Goal: Transaction & Acquisition: Purchase product/service

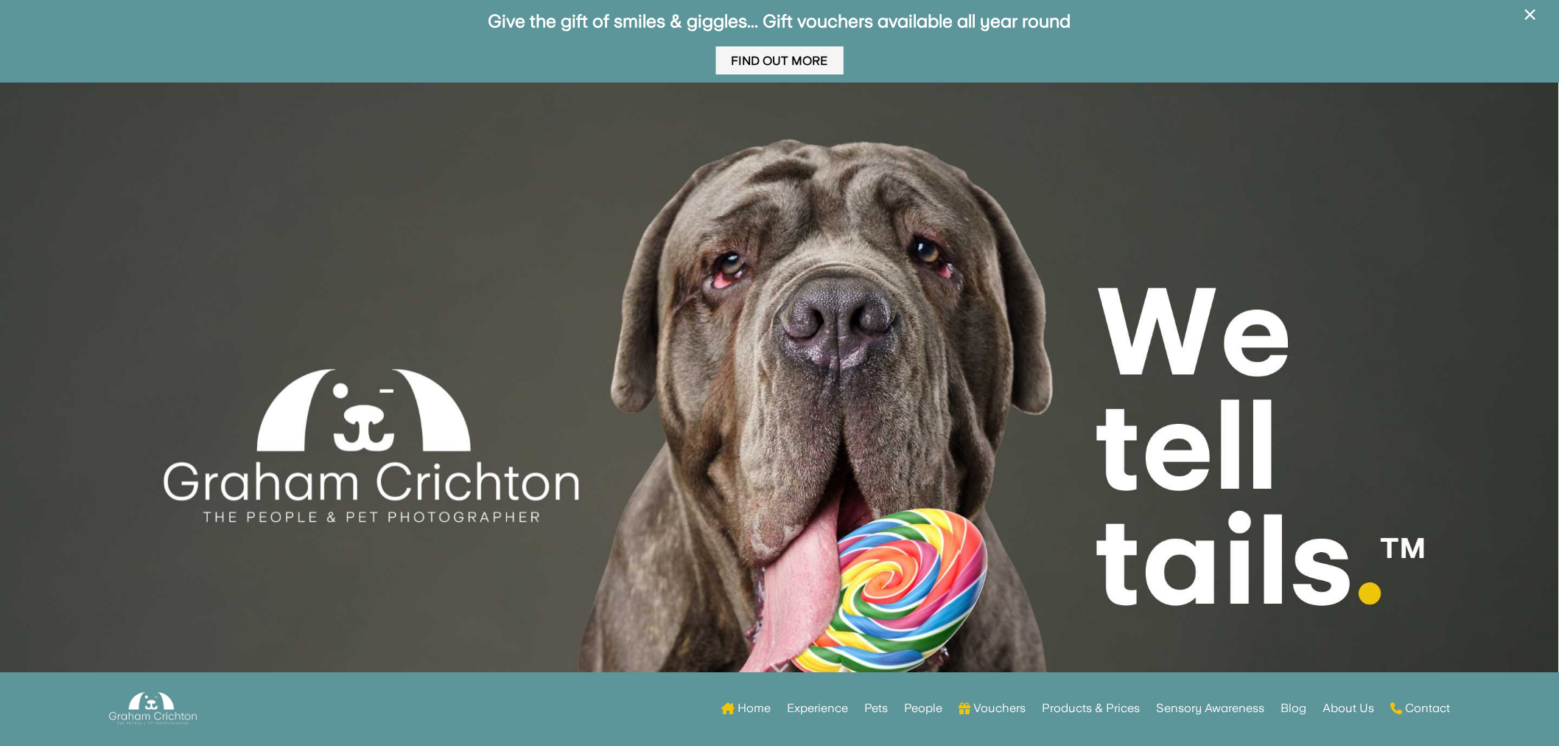
click at [784, 69] on link "Find Out More" at bounding box center [780, 60] width 128 height 29
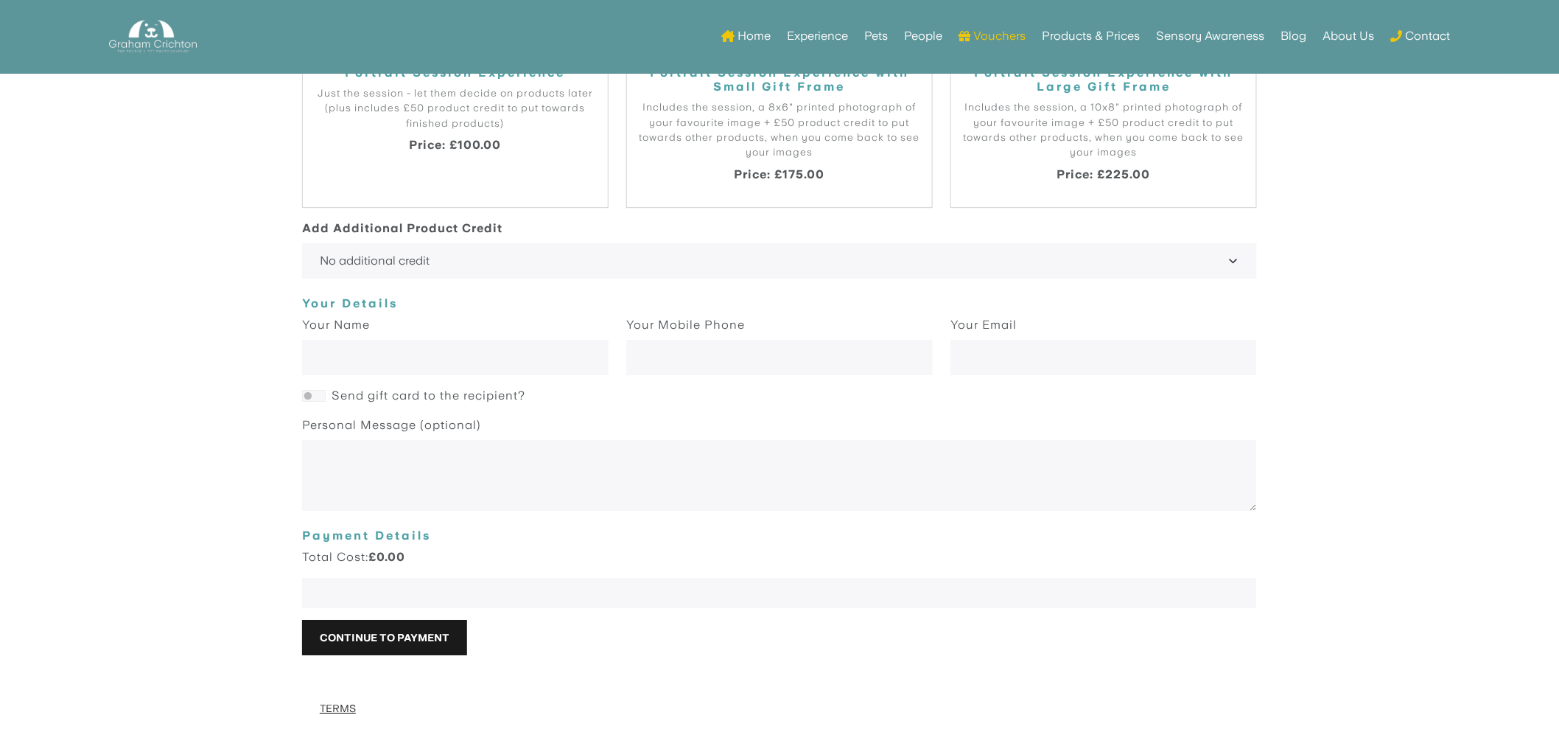
scroll to position [1757, 0]
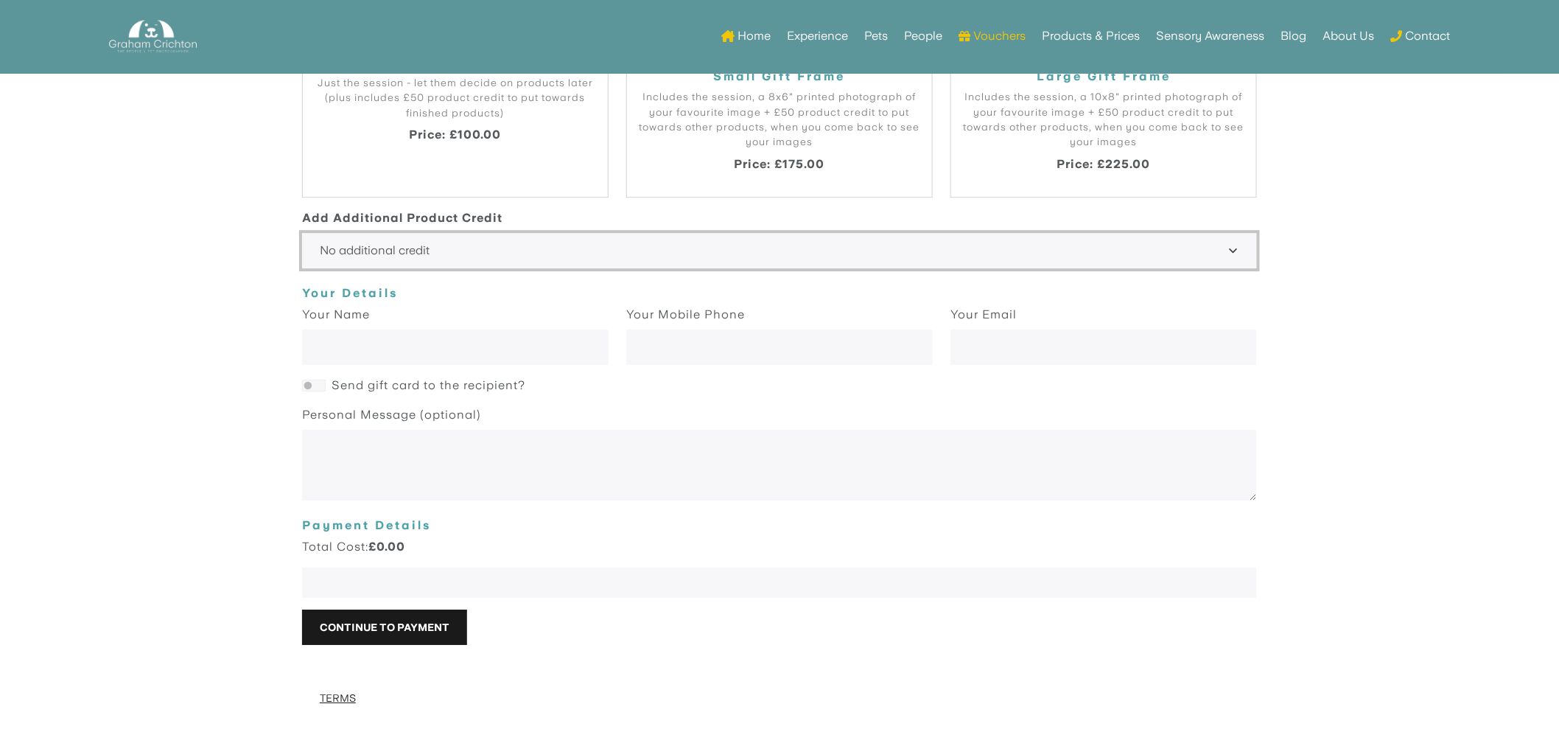
click at [1170, 249] on select "No additional credit +£50 +£100 +£150 +£200 +£250 +£300 +£350 +£400 +£450 +£500…" at bounding box center [779, 251] width 955 height 35
click at [1541, 339] on body "Portrait Gift Card Give the gift of memories with a portrait gift experience wi…" at bounding box center [779, 188] width 1559 height 1116
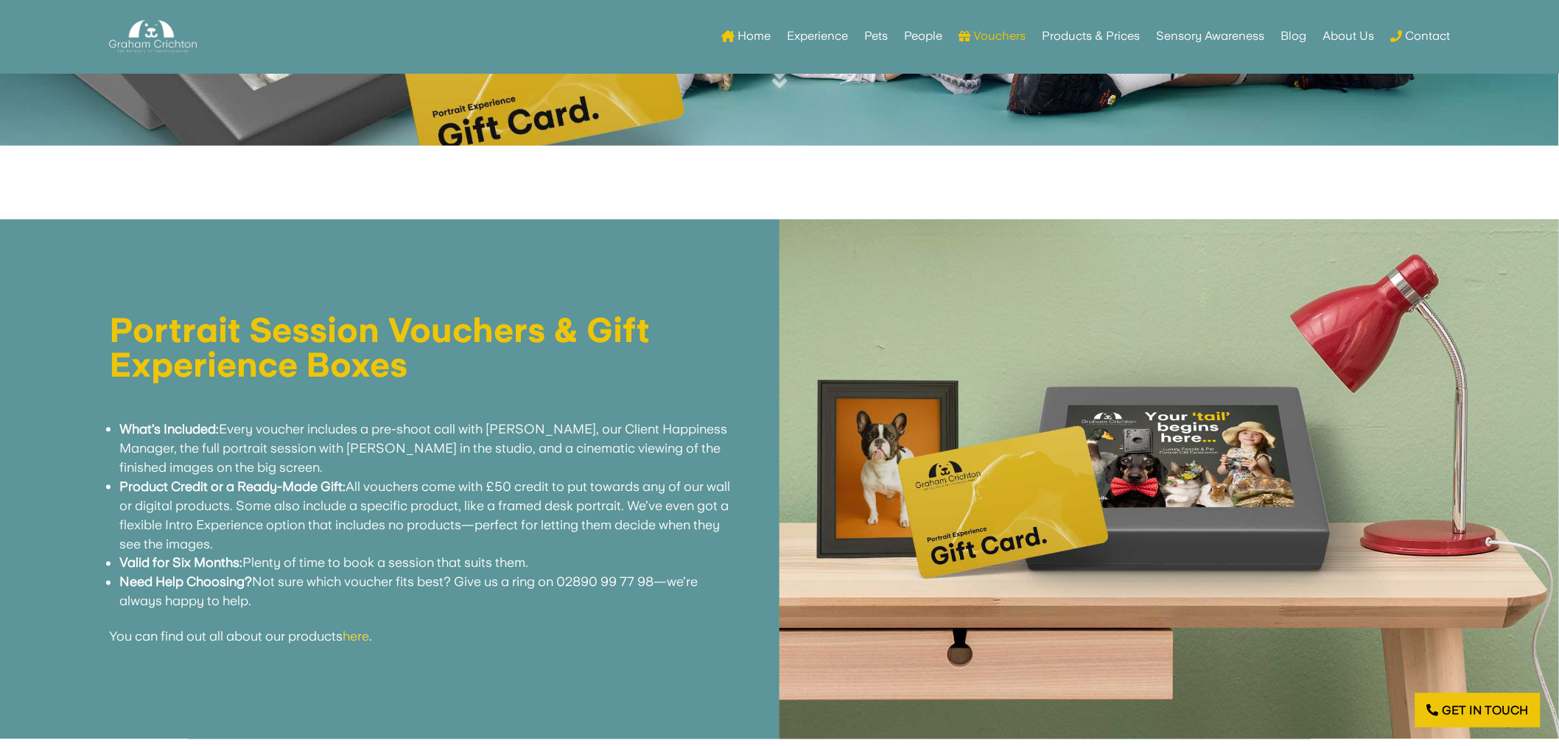
scroll to position [447, 0]
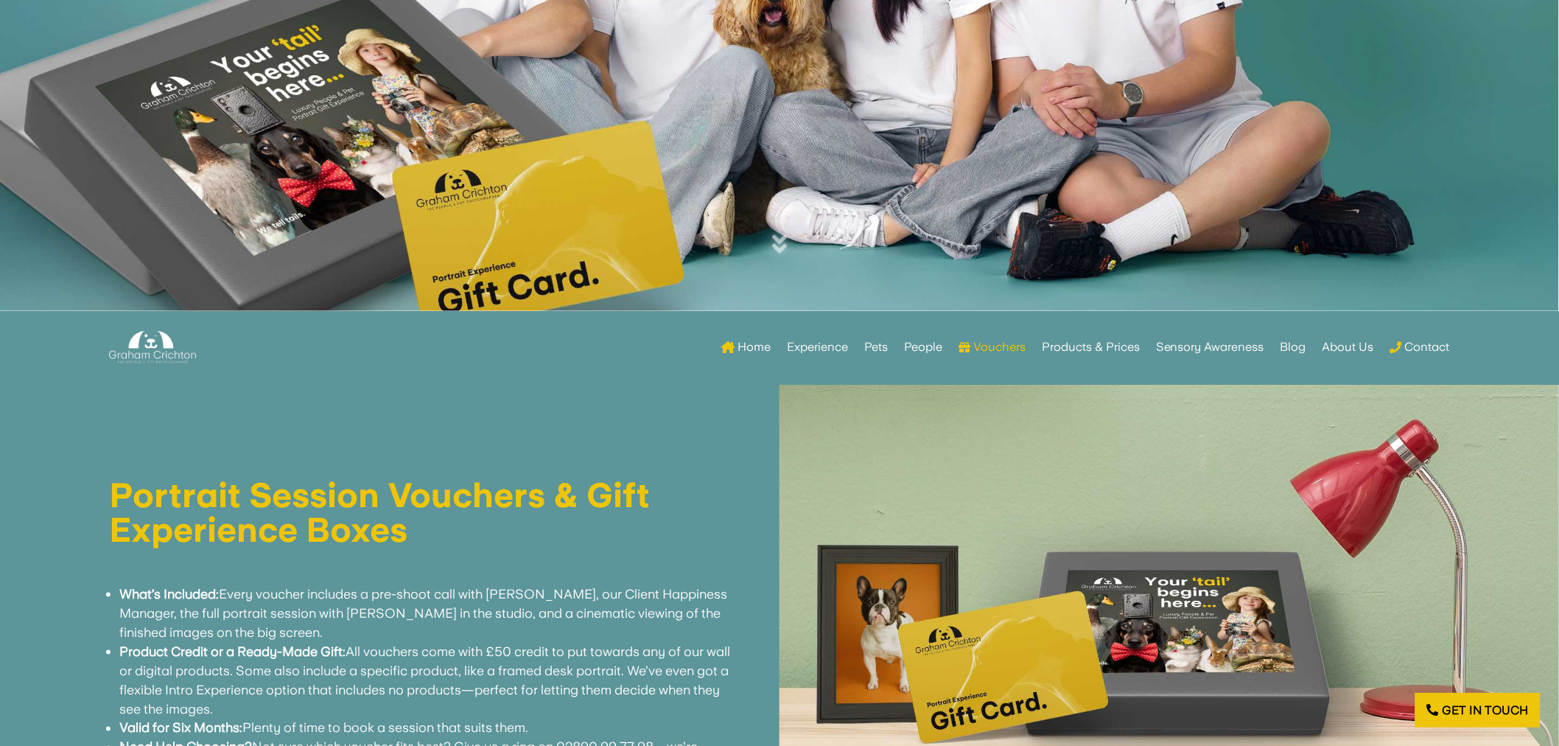
click at [1386, 431] on img at bounding box center [1170, 645] width 780 height 520
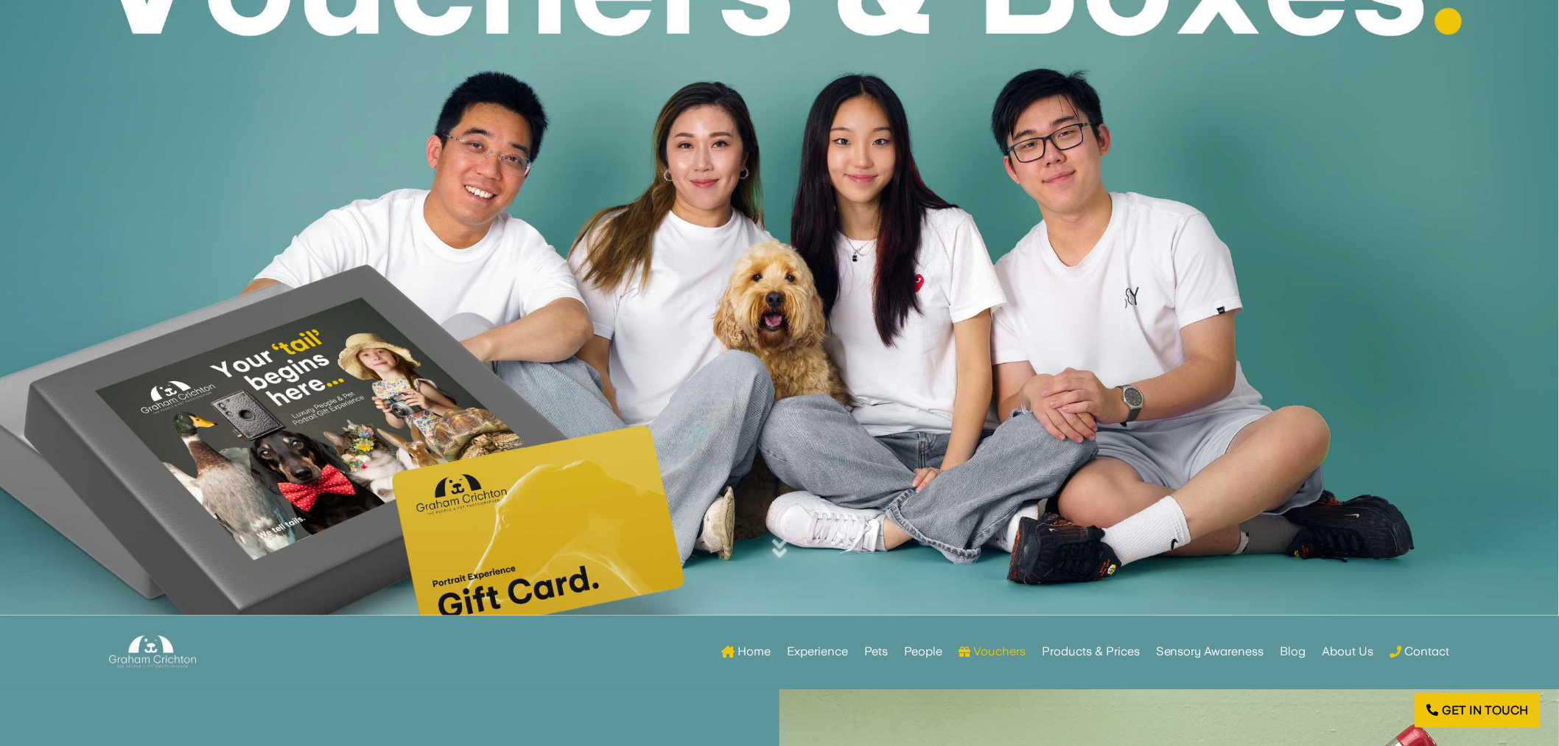
scroll to position [0, 0]
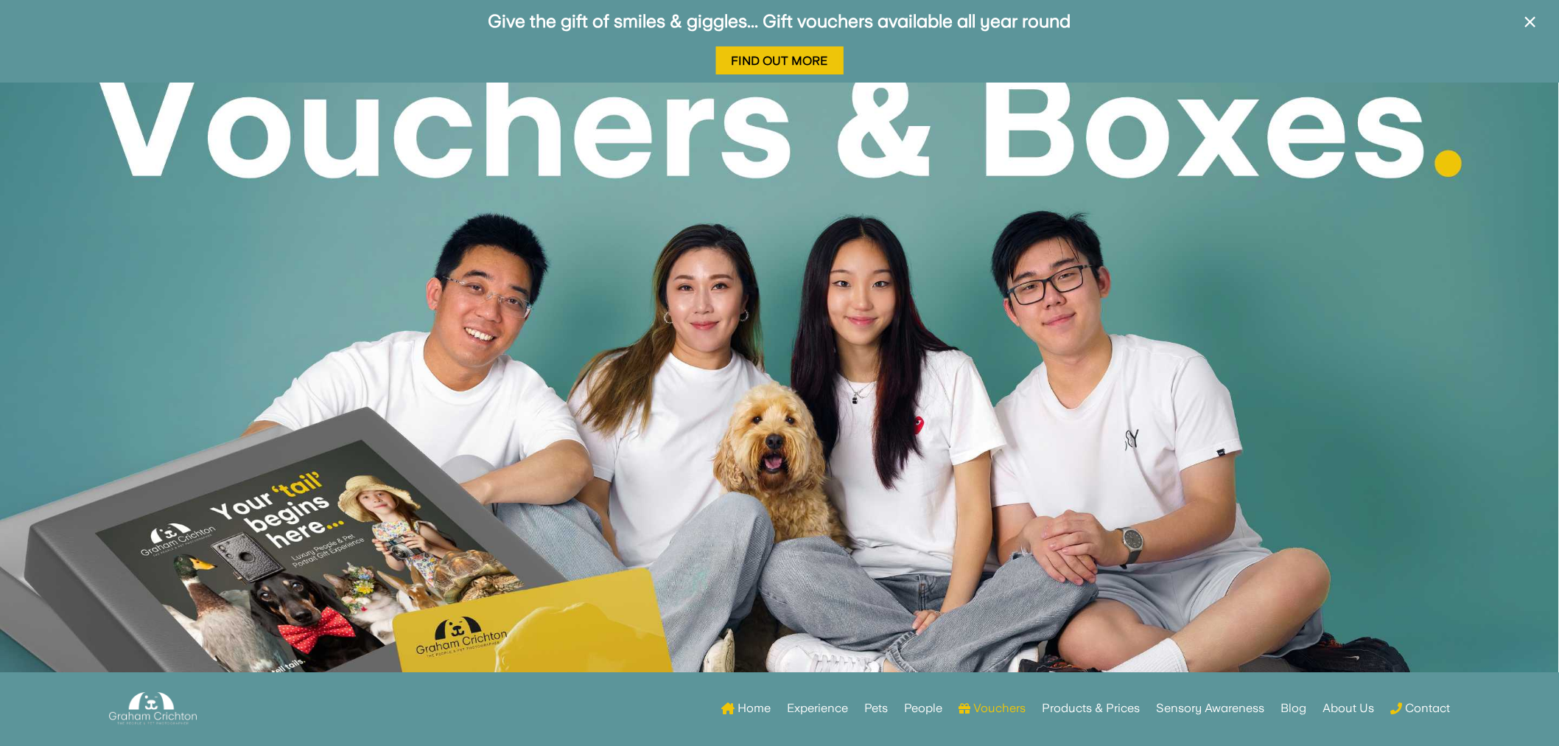
click at [995, 125] on div at bounding box center [779, 420] width 1559 height 675
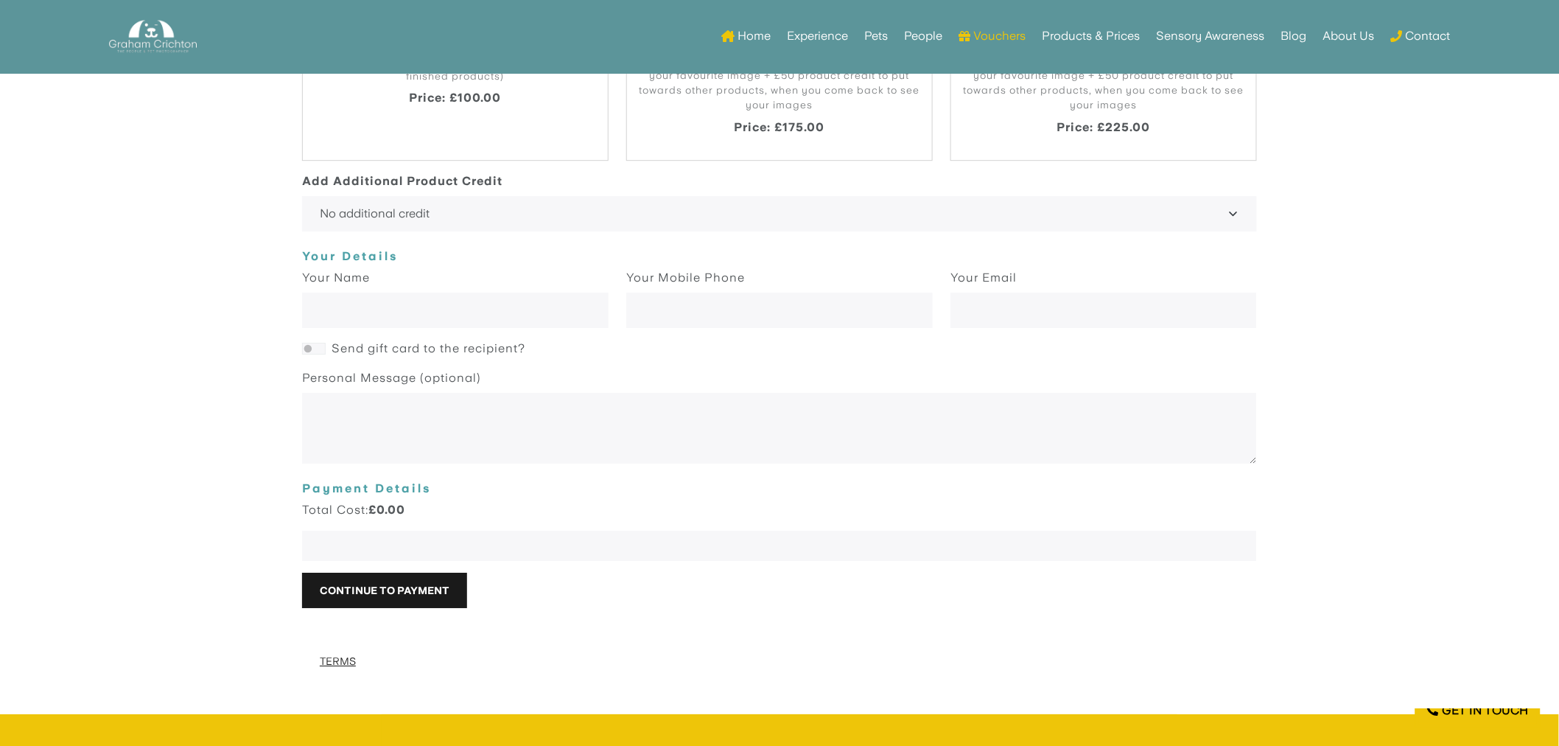
scroll to position [1801, 0]
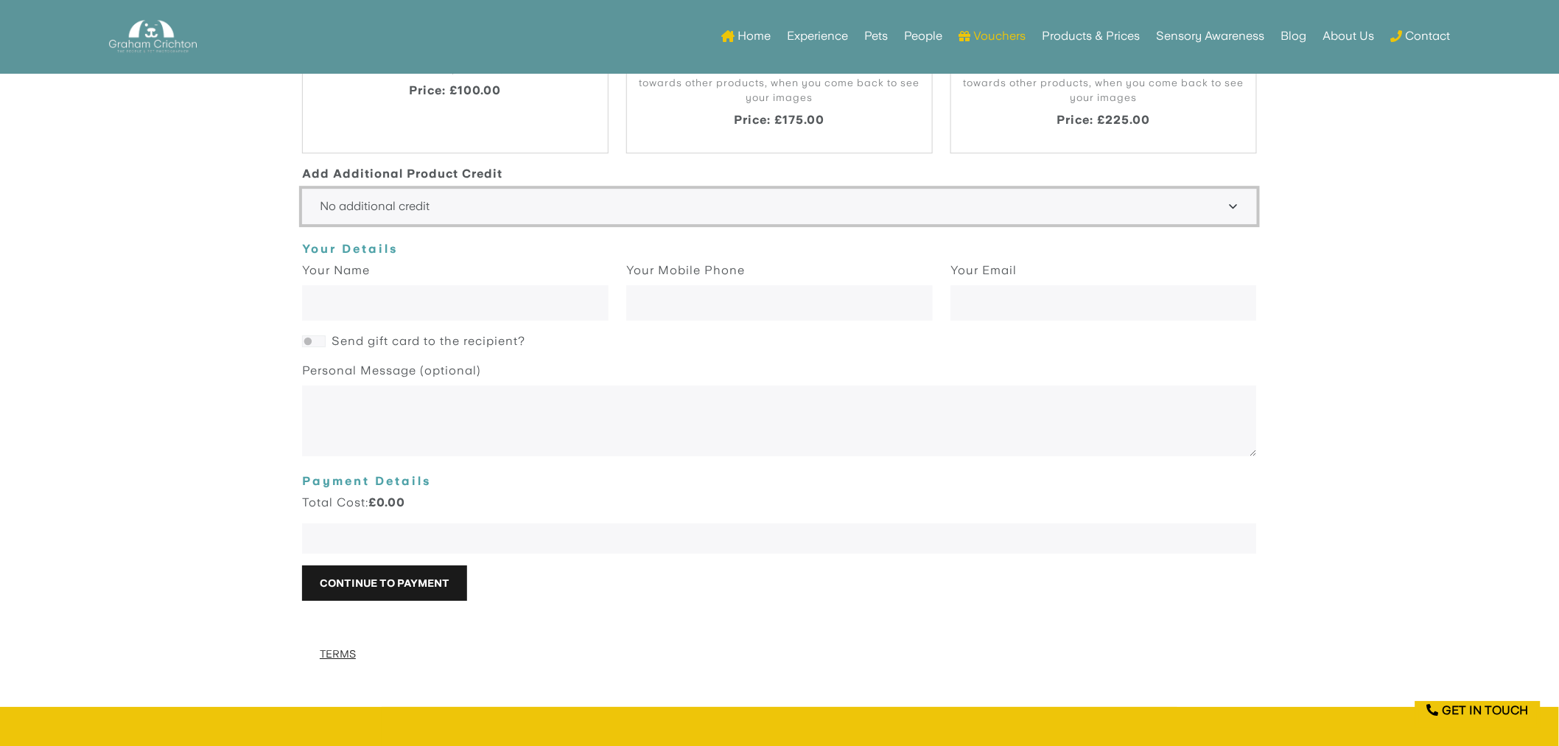
click at [731, 198] on select "No additional credit +£50 +£100 +£150 +£200 +£250 +£300 +£350 +£400 +£450 +£500…" at bounding box center [779, 206] width 955 height 35
click at [1471, 222] on body "Portrait Gift Card Give the gift of memories with a portrait gift experience wi…" at bounding box center [779, 144] width 1559 height 1116
click at [458, 302] on input "text" at bounding box center [455, 303] width 307 height 35
click at [216, 310] on body "Portrait Gift Card Give the gift of memories with a portrait gift experience wi…" at bounding box center [779, 144] width 1559 height 1116
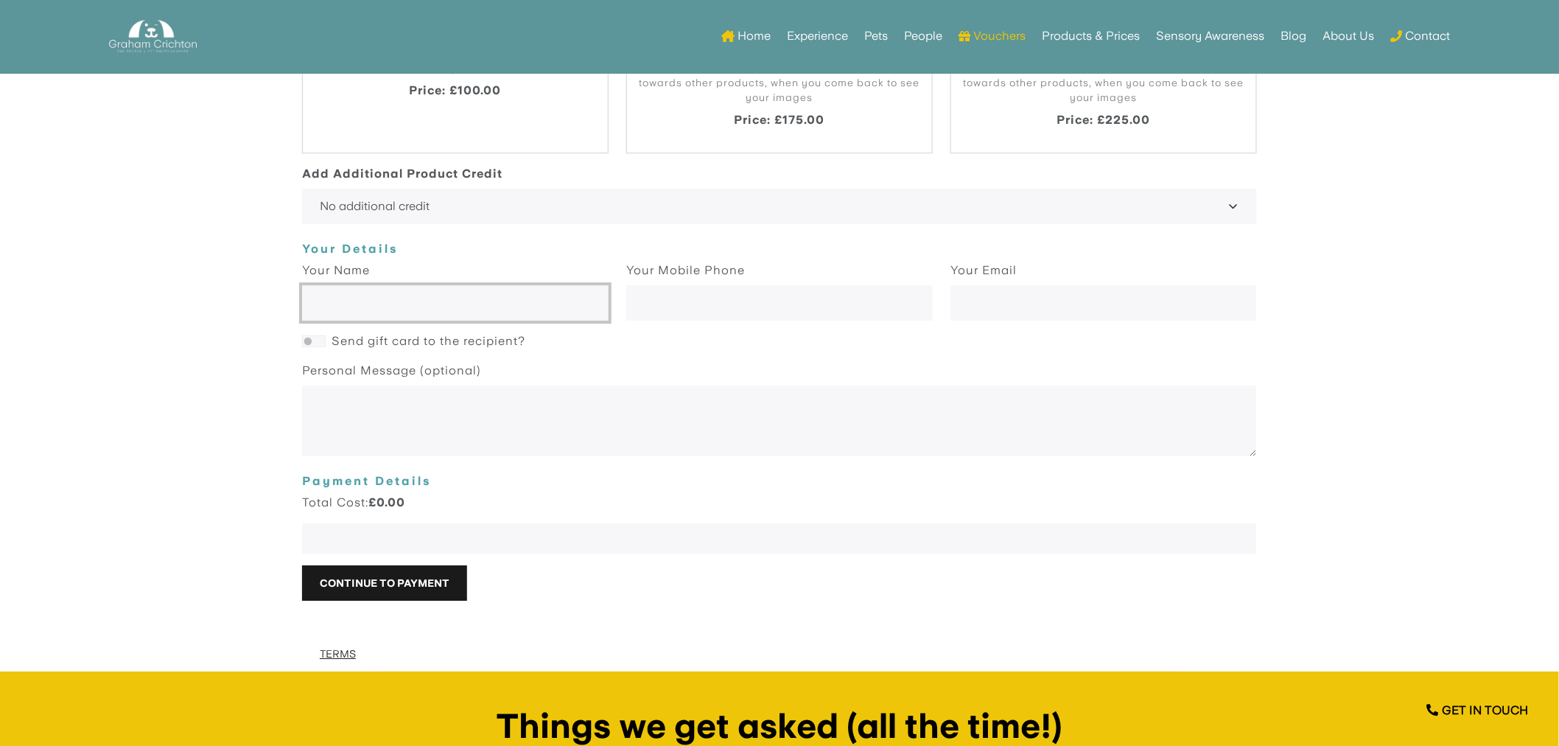
click at [374, 302] on input "text" at bounding box center [455, 303] width 307 height 35
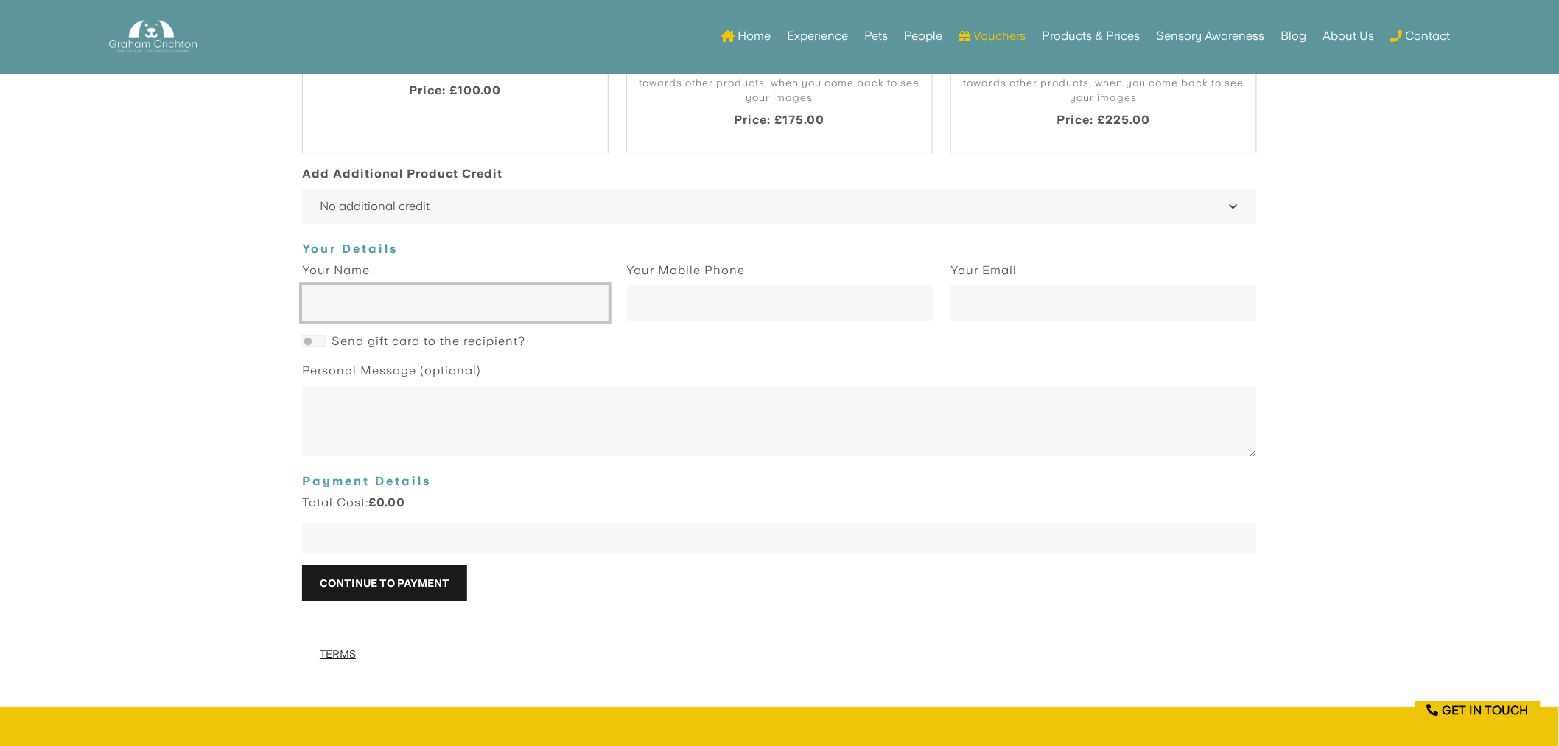
click at [386, 313] on input "text" at bounding box center [455, 303] width 307 height 35
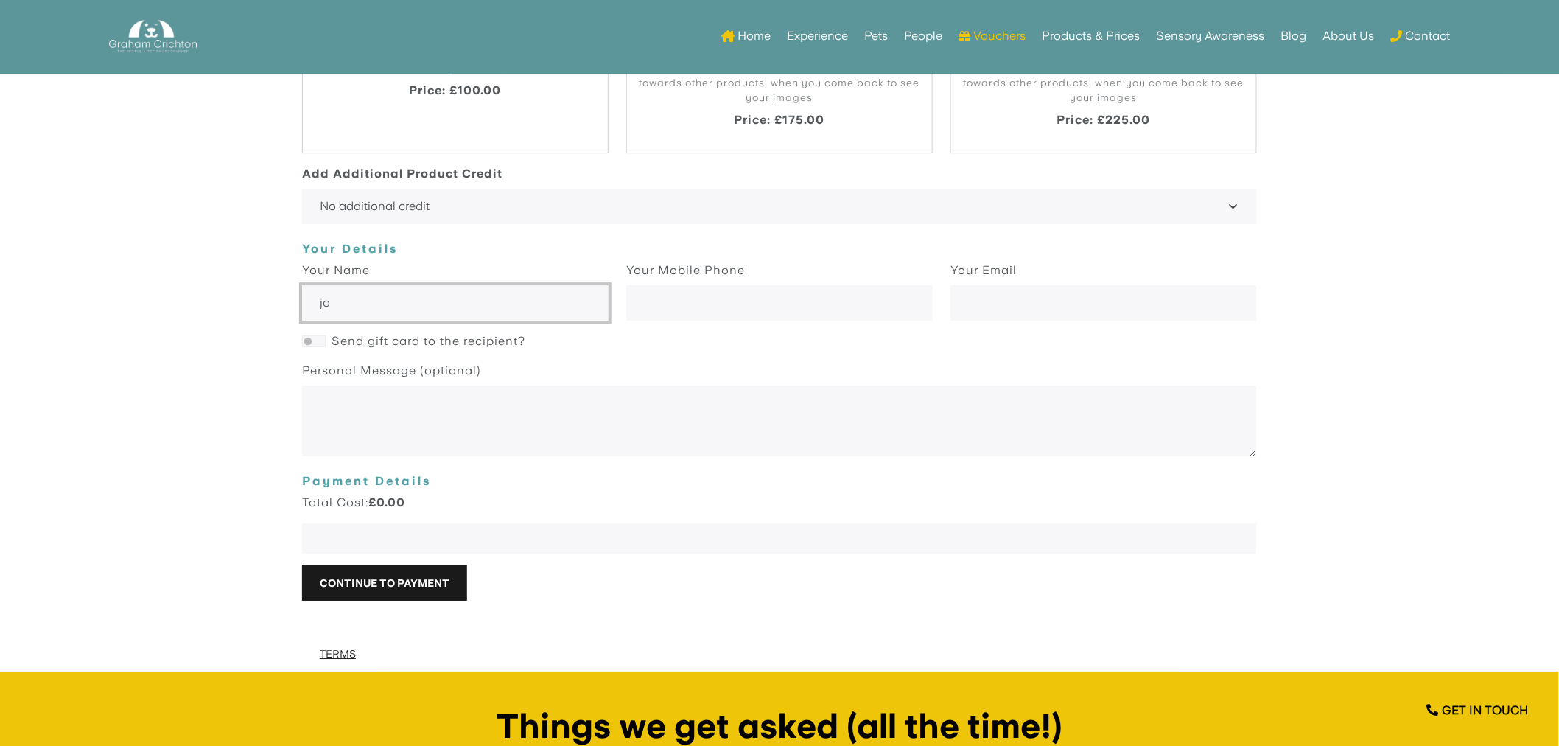
type input "j"
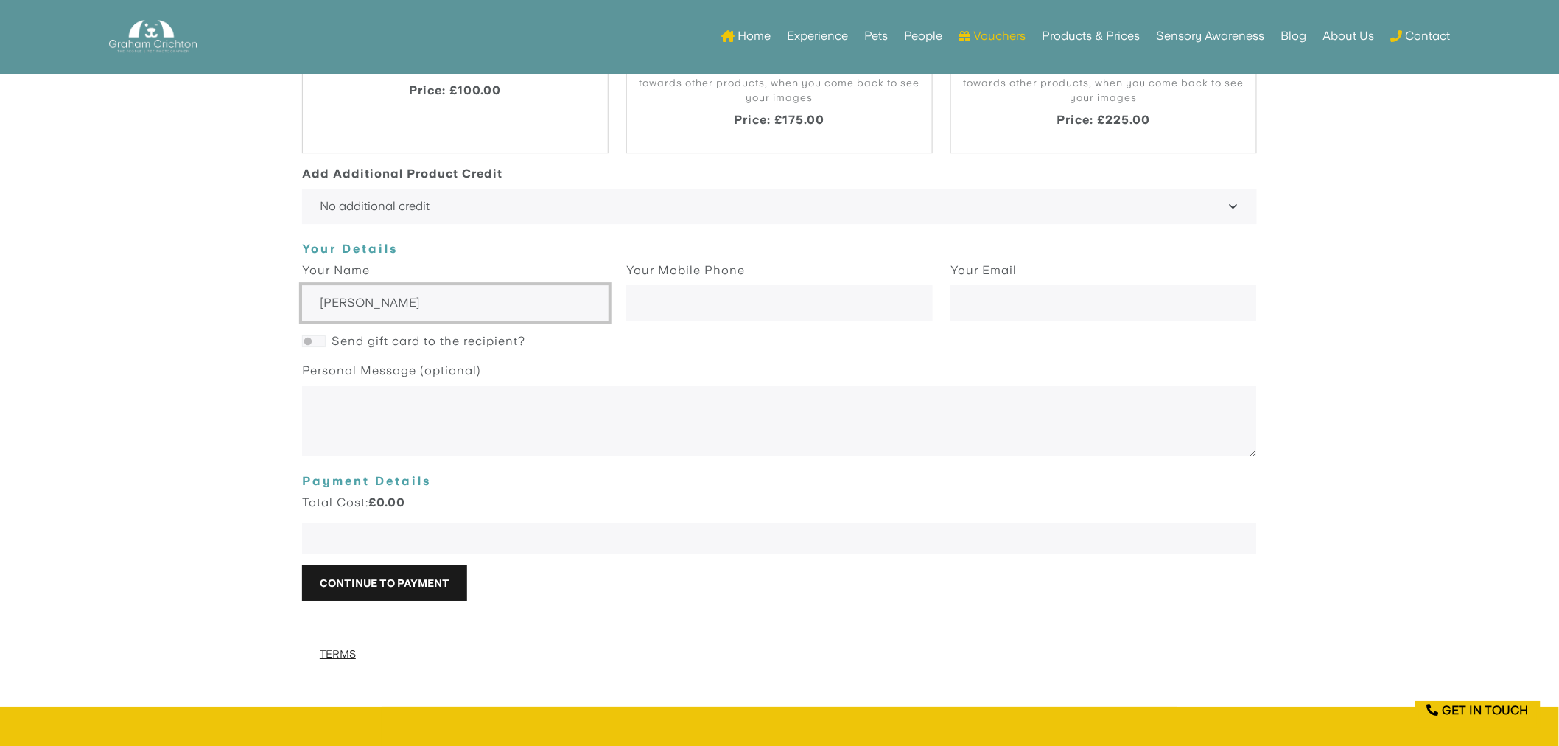
type input "[PERSON_NAME]"
click at [769, 304] on input "text" at bounding box center [779, 303] width 307 height 35
type input "1"
type input "123456789"
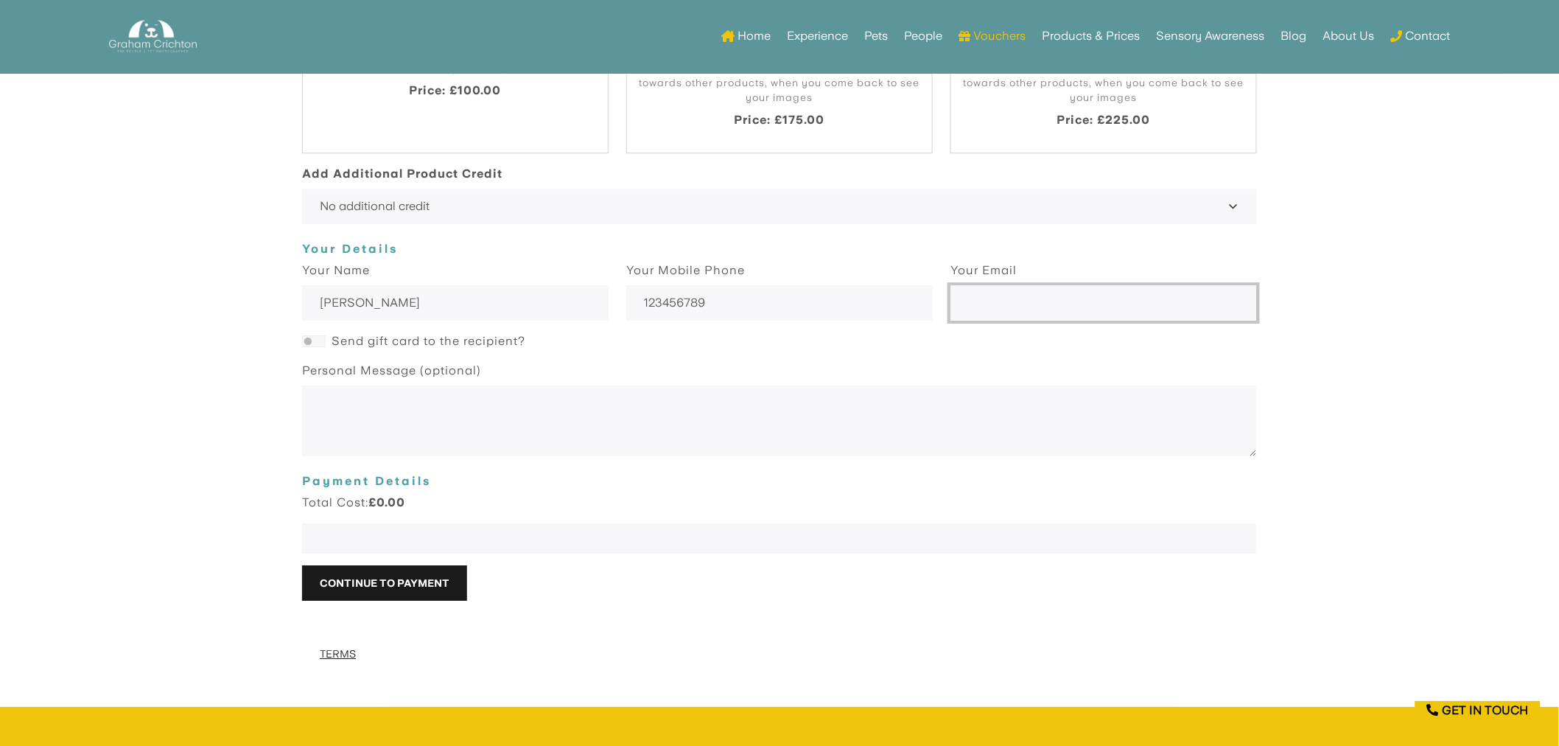
click at [1022, 304] on input "email" at bounding box center [1104, 303] width 307 height 35
click at [974, 384] on div "Personal Message (optional)" at bounding box center [779, 410] width 955 height 94
click at [999, 301] on input "email" at bounding box center [1104, 303] width 307 height 35
type input "j"
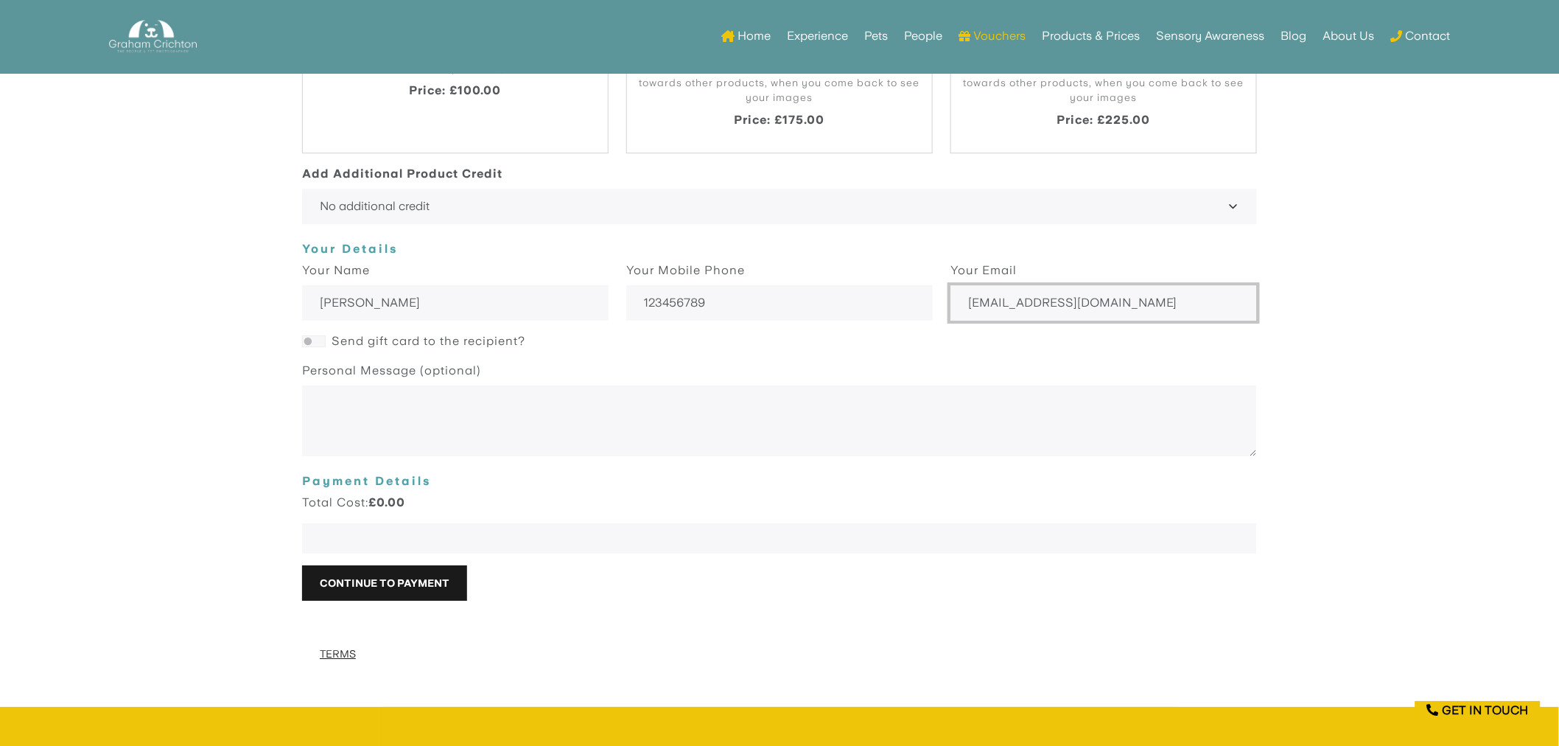
type input "[EMAIL_ADDRESS][DOMAIN_NAME]"
click at [115, 423] on body "Portrait Gift Card Give the gift of memories with a portrait gift experience wi…" at bounding box center [779, 144] width 1559 height 1116
click at [1395, 363] on body "Portrait Gift Card Give the gift of memories with a portrait gift experience wi…" at bounding box center [779, 144] width 1559 height 1116
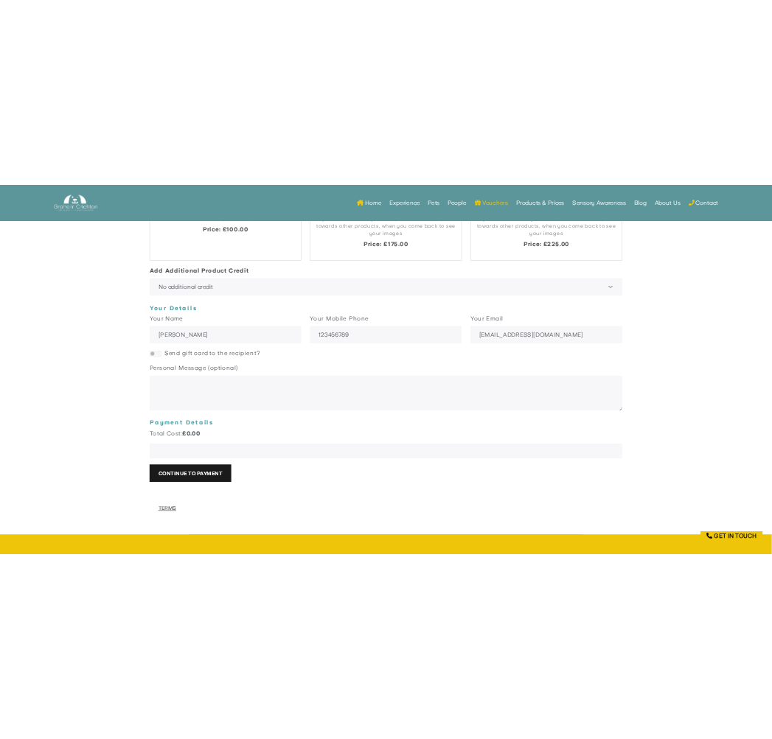
scroll to position [1898, 0]
